Goal: Check status: Check status

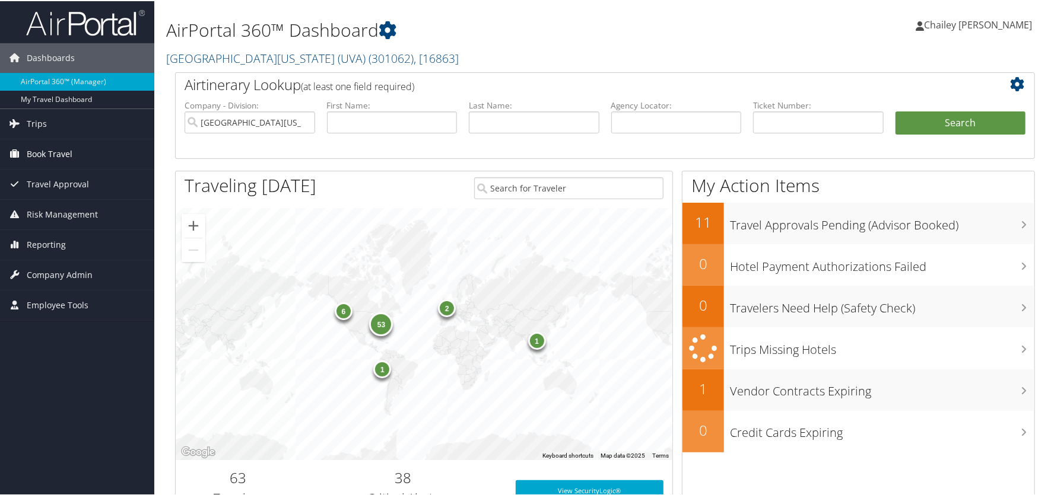
click at [43, 148] on span "Book Travel" at bounding box center [50, 153] width 46 height 30
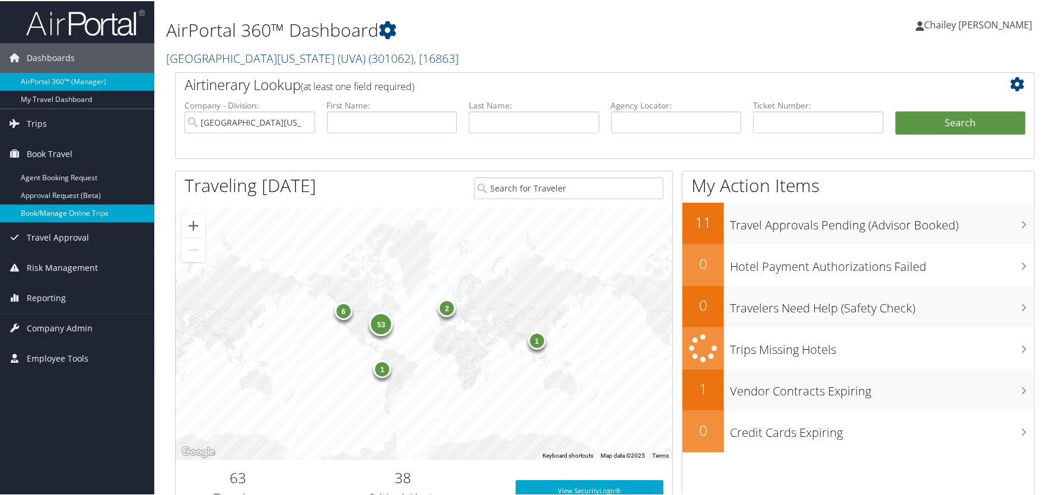
click at [40, 211] on link "Book/Manage Online Trips" at bounding box center [77, 212] width 154 height 18
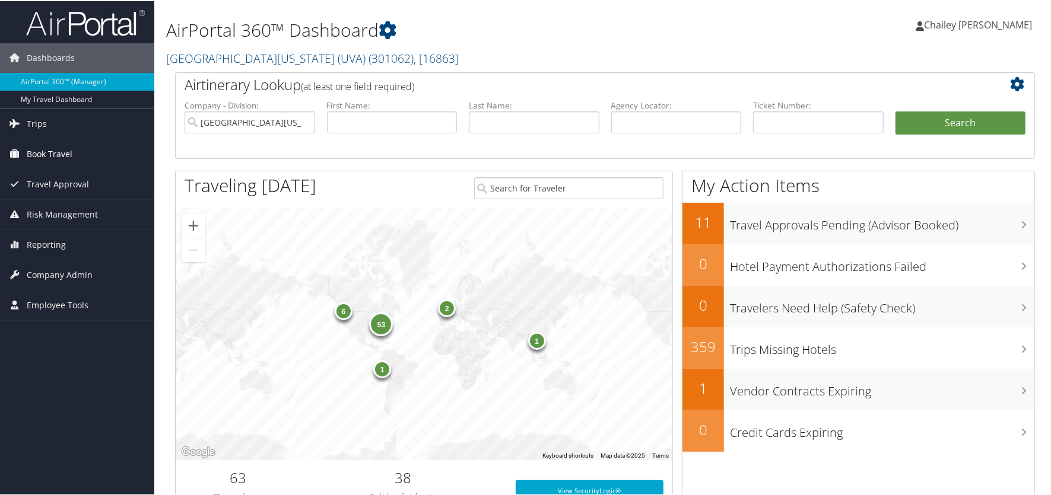
click at [56, 155] on span "Book Travel" at bounding box center [50, 153] width 46 height 30
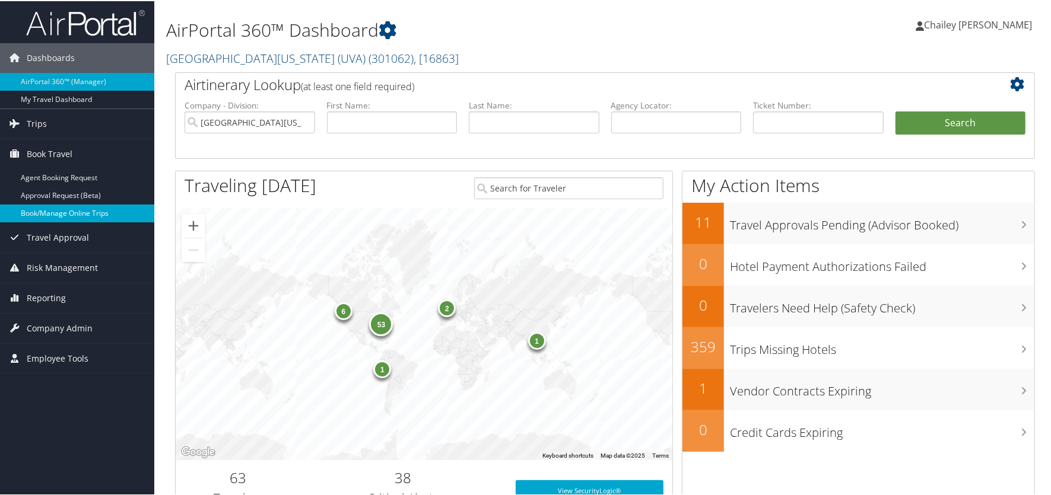
click at [59, 214] on link "Book/Manage Online Trips" at bounding box center [77, 212] width 154 height 18
click at [512, 122] on input "text" at bounding box center [534, 121] width 131 height 22
type input "Maurelli"
click at [895, 110] on button "Search" at bounding box center [960, 122] width 131 height 24
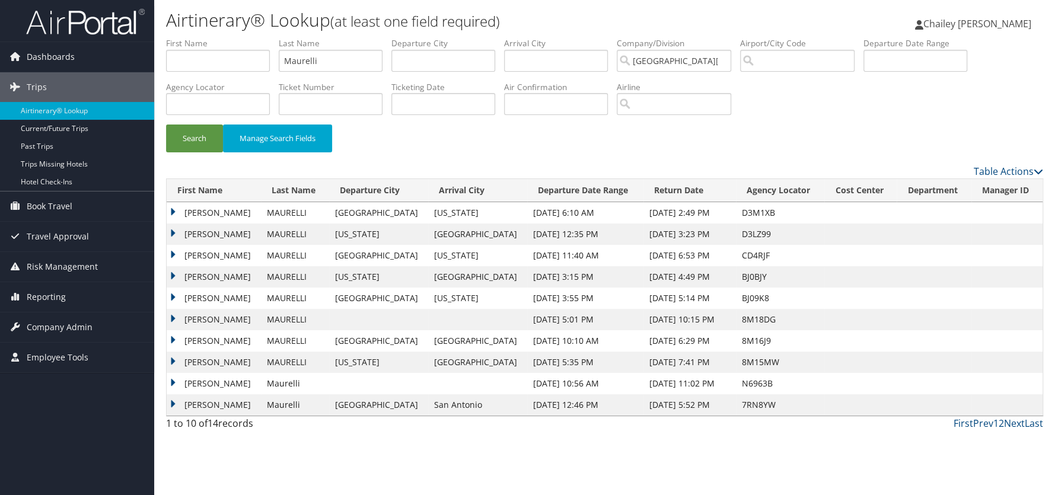
click at [173, 232] on td "ANGELO LEIGH" at bounding box center [214, 234] width 94 height 21
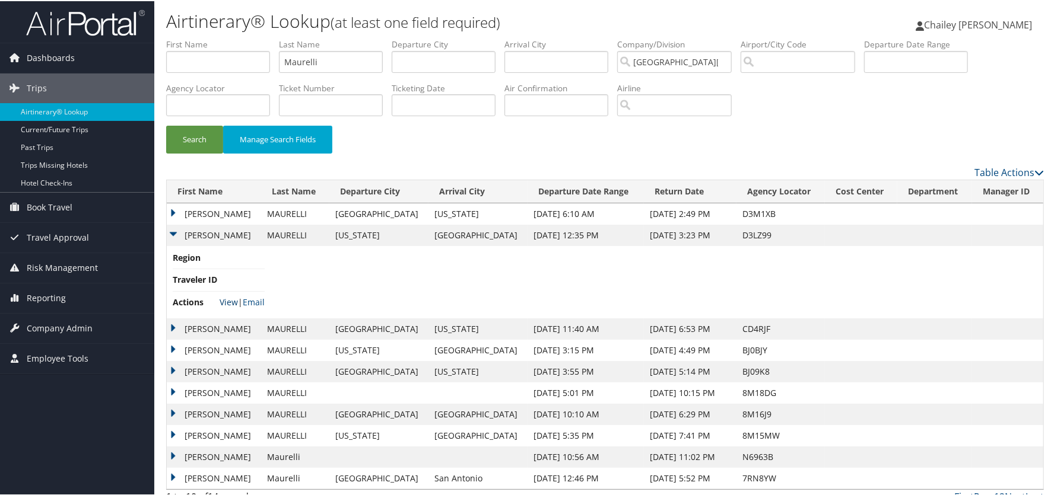
click at [230, 301] on link "View" at bounding box center [229, 300] width 18 height 11
click at [173, 209] on td "ANGELO LEIGH" at bounding box center [214, 212] width 94 height 21
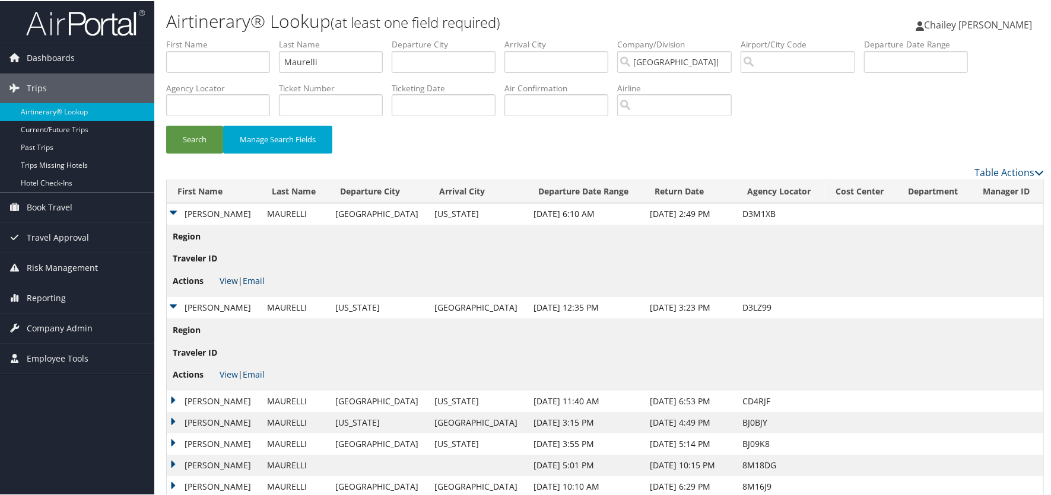
click at [229, 277] on link "View" at bounding box center [229, 279] width 18 height 11
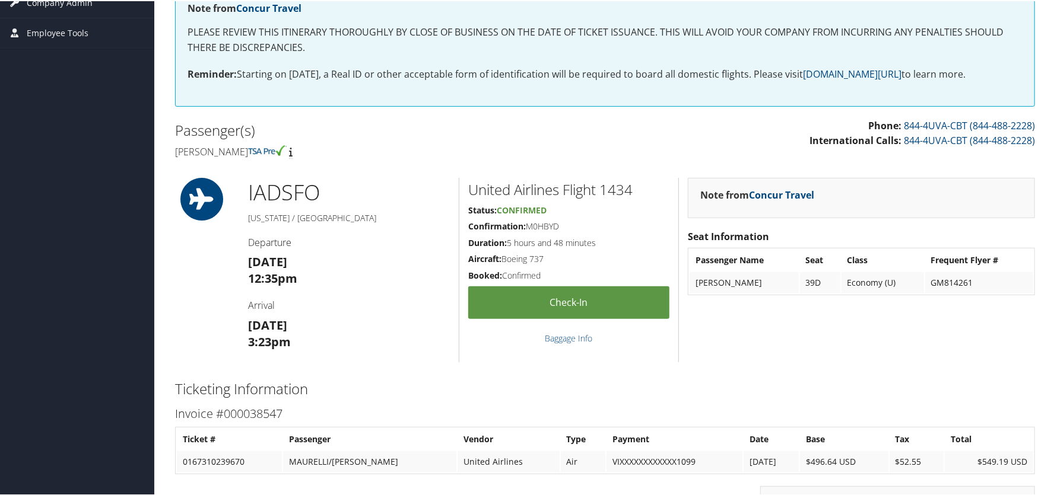
scroll to position [118, 0]
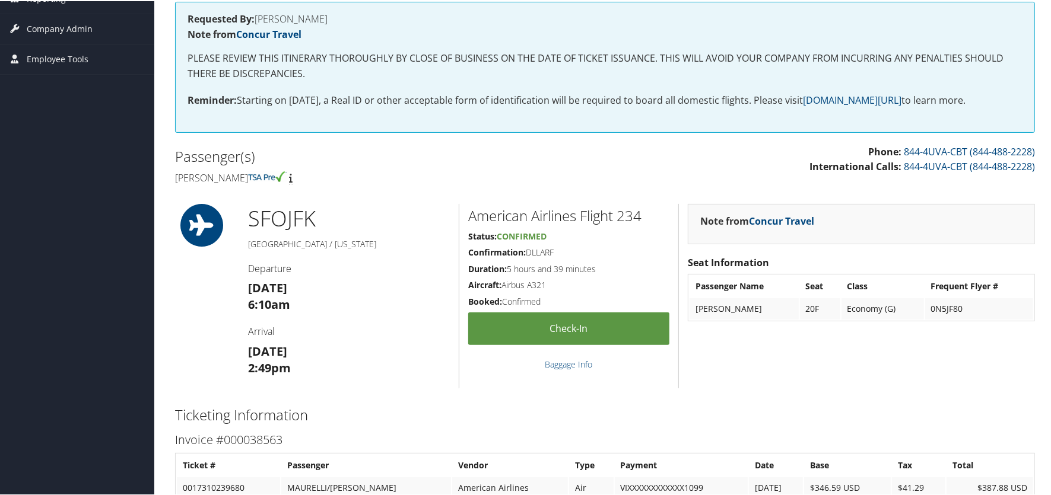
scroll to position [237, 0]
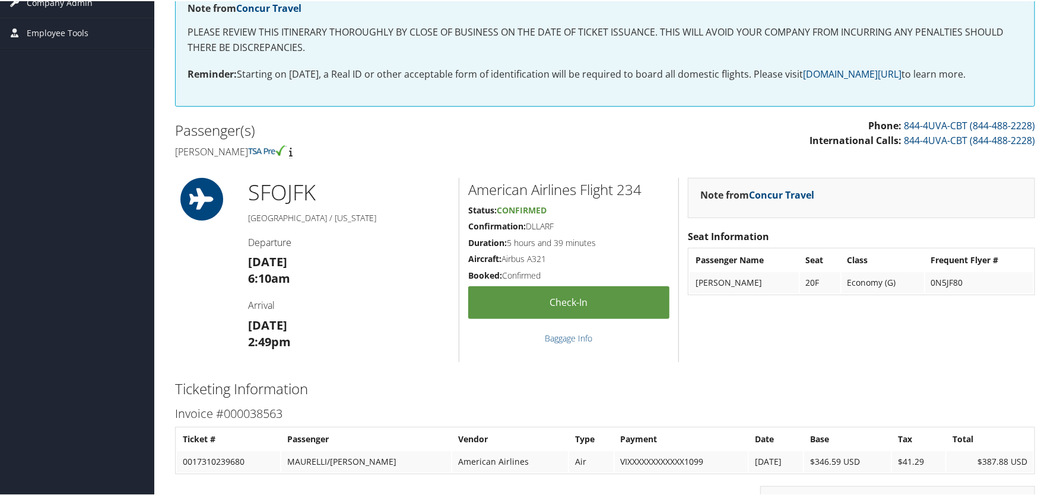
click at [571, 227] on h5 "Confirmation: DLLARF" at bounding box center [568, 226] width 201 height 12
drag, startPoint x: 547, startPoint y: 224, endPoint x: 528, endPoint y: 225, distance: 19.0
click at [528, 225] on h5 "Confirmation: DLLARF" at bounding box center [568, 226] width 201 height 12
copy h5 "DLLARF"
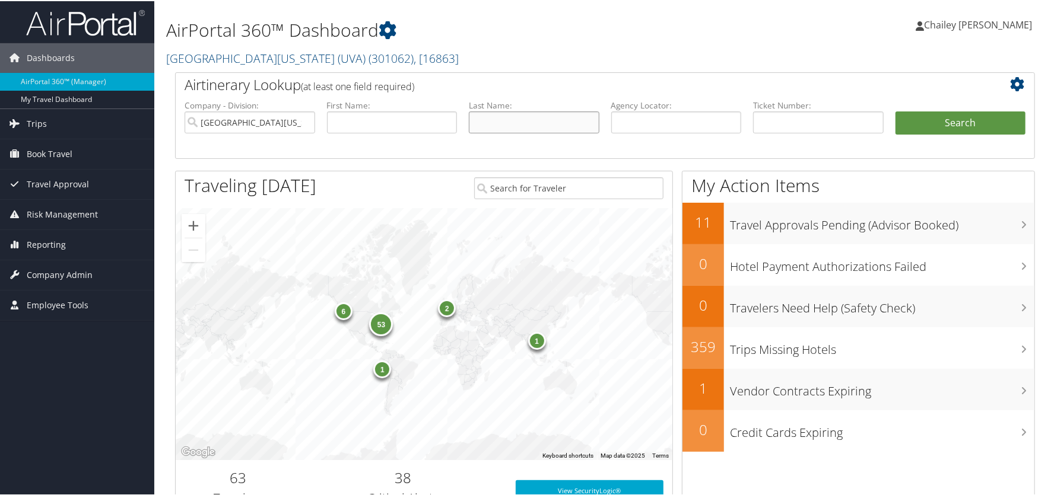
drag, startPoint x: 538, startPoint y: 121, endPoint x: 528, endPoint y: 115, distance: 11.7
click at [534, 120] on input "text" at bounding box center [534, 121] width 131 height 22
type input "Maurelli"
click at [895, 110] on button "Search" at bounding box center [960, 122] width 131 height 24
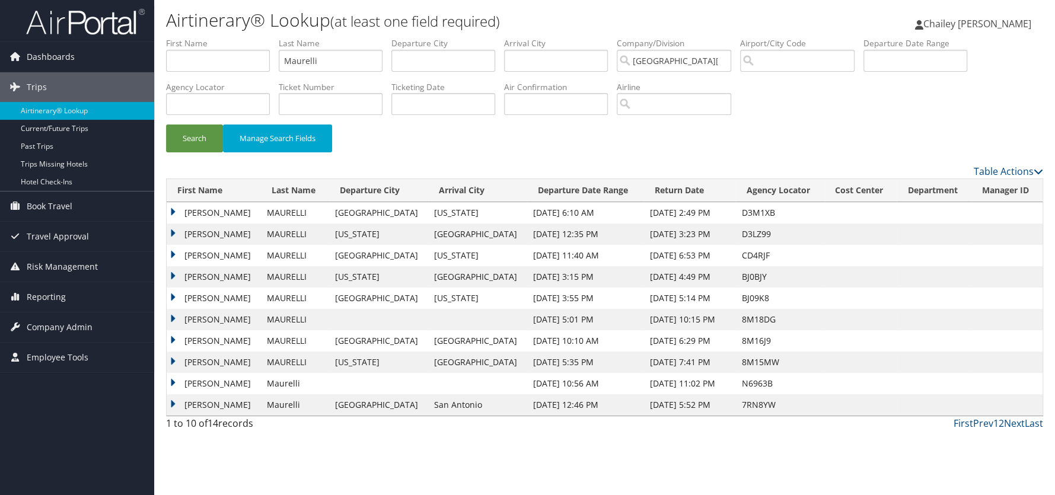
click at [170, 211] on td "ANGELO LEIGH" at bounding box center [214, 212] width 94 height 21
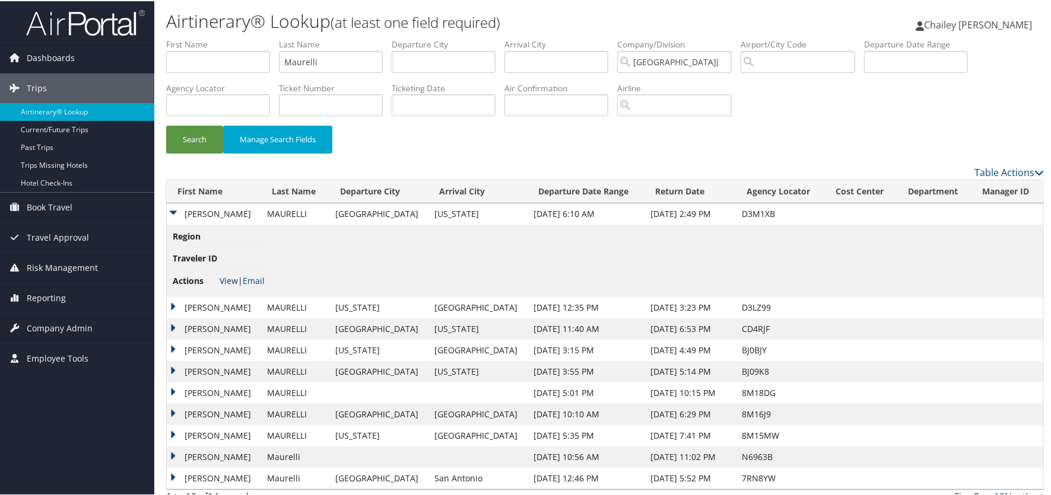
click at [226, 276] on link "View" at bounding box center [229, 279] width 18 height 11
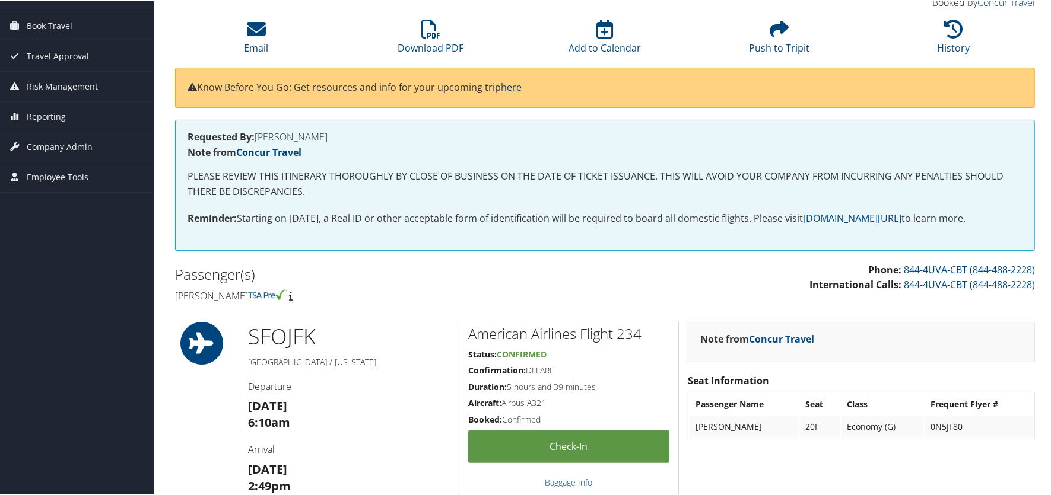
scroll to position [118, 0]
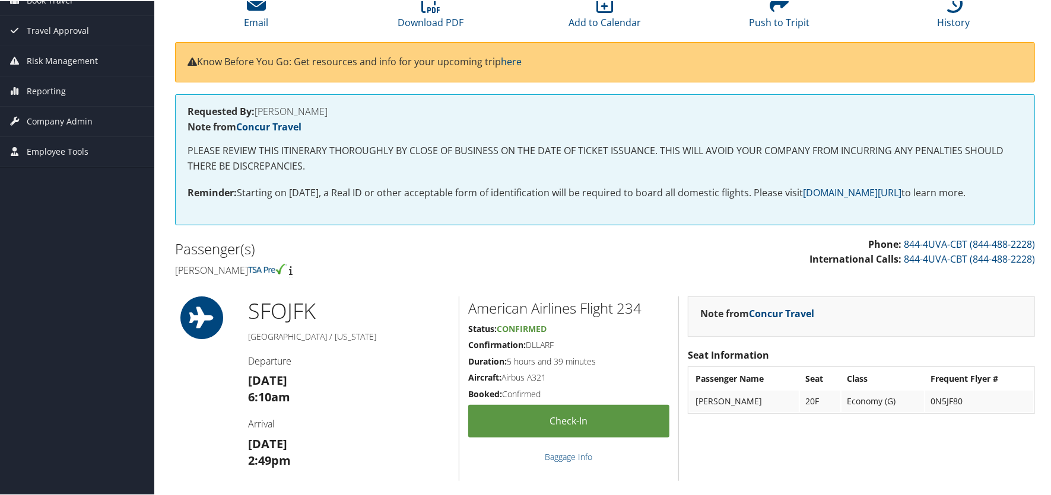
drag, startPoint x: 555, startPoint y: 341, endPoint x: 526, endPoint y: 343, distance: 28.6
click at [526, 343] on h5 "Confirmation: DLLARF" at bounding box center [568, 344] width 201 height 12
copy h5 "DLLARF"
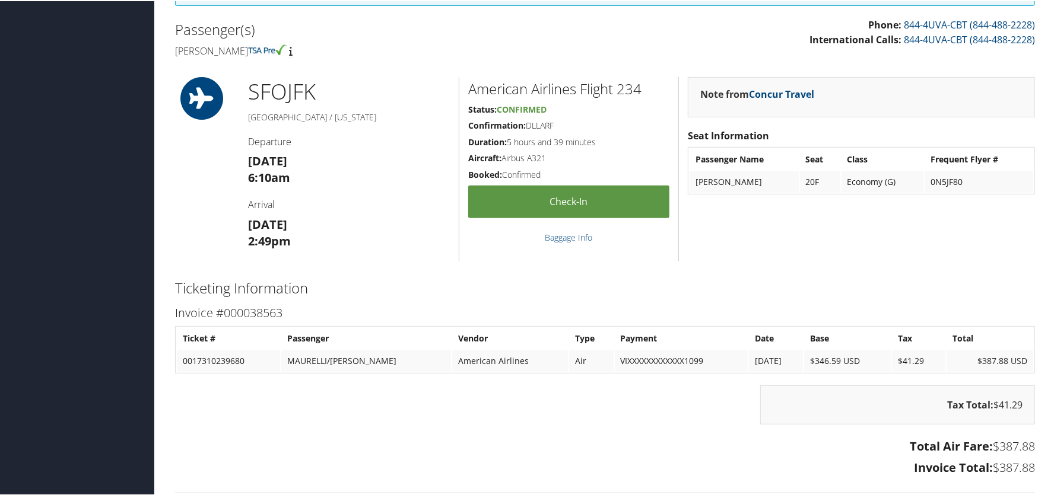
scroll to position [237, 0]
